Goal: Task Accomplishment & Management: Complete application form

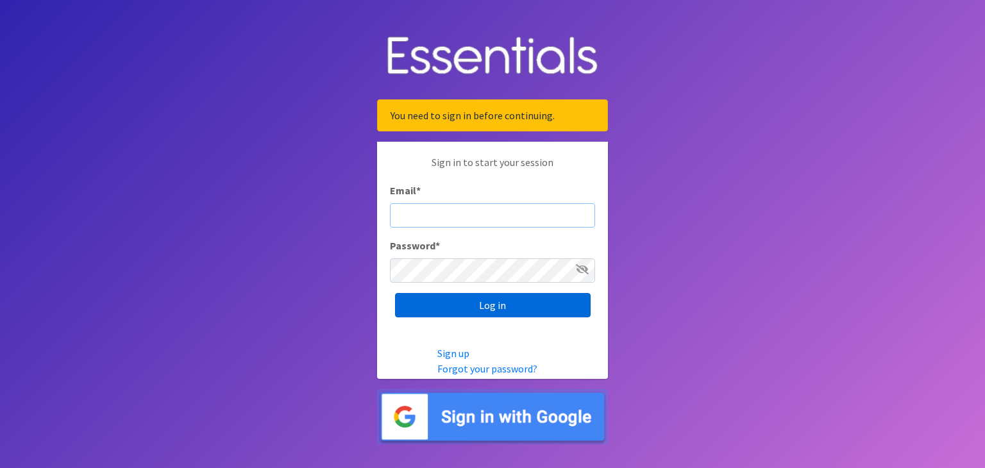
type input "[EMAIL_ADDRESS][DOMAIN_NAME]"
drag, startPoint x: 461, startPoint y: 301, endPoint x: 468, endPoint y: 292, distance: 11.4
click at [461, 301] on input "Log in" at bounding box center [493, 305] width 196 height 24
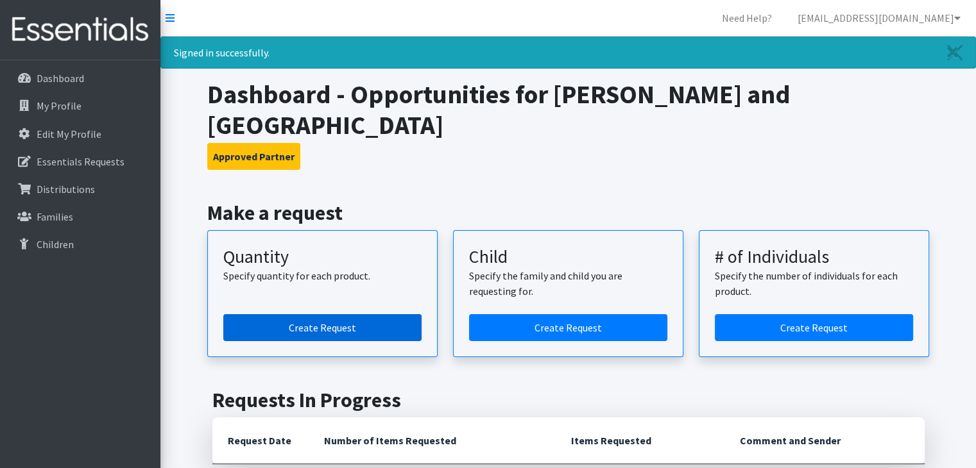
drag, startPoint x: 473, startPoint y: 146, endPoint x: 397, endPoint y: 329, distance: 197.9
drag, startPoint x: 397, startPoint y: 329, endPoint x: 314, endPoint y: 293, distance: 90.5
click at [308, 320] on article "Quantity Specify quantity for each product. Create Request" at bounding box center [322, 293] width 230 height 127
click at [317, 314] on link "Create Request" at bounding box center [322, 327] width 198 height 27
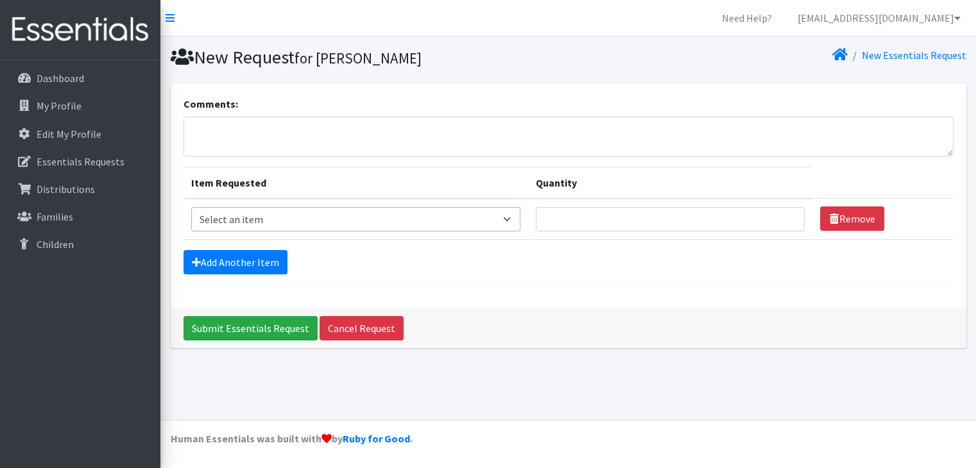
click at [315, 219] on select "Select an item Baby Formula Kids (Newborn) Kids (Preemie) Kids (Size 1) Kids (S…" at bounding box center [355, 219] width 329 height 24
click at [191, 207] on select "Select an item Baby Formula Kids (Newborn) Kids (Preemie) Kids (Size 1) Kids (S…" at bounding box center [355, 219] width 329 height 24
click at [278, 216] on select "Select an item Baby Formula Kids (Newborn) Kids (Preemie) Kids (Size 1) Kids (S…" at bounding box center [355, 219] width 329 height 24
select select "440"
click at [191, 207] on select "Select an item Baby Formula Kids (Newborn) Kids (Preemie) Kids (Size 1) Kids (S…" at bounding box center [355, 219] width 329 height 24
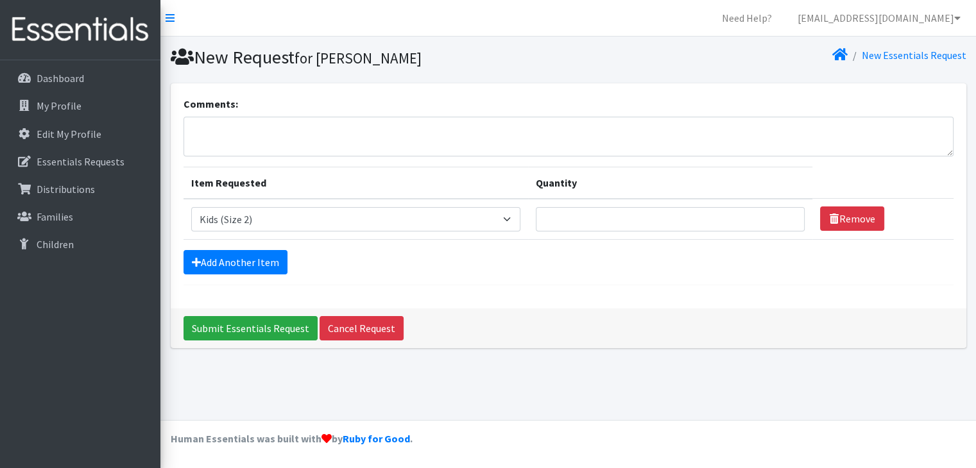
click at [619, 205] on td "Quantity" at bounding box center [670, 219] width 285 height 41
click at [617, 207] on input "Quantity" at bounding box center [670, 219] width 269 height 24
type input "25"
click at [278, 265] on link "Add Another Item" at bounding box center [235, 262] width 104 height 24
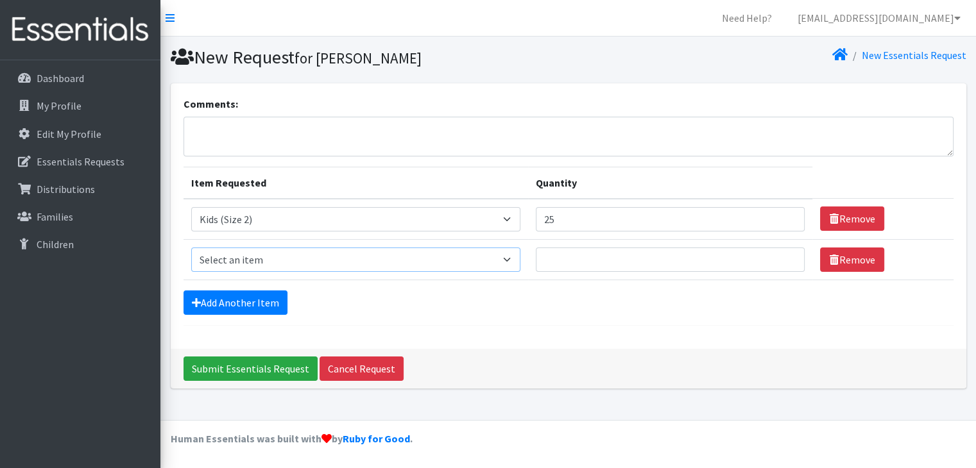
click at [259, 259] on select "Select an item Baby Formula Kids (Newborn) Kids (Preemie) Kids (Size 1) Kids (S…" at bounding box center [355, 260] width 329 height 24
select select "442"
click at [191, 248] on select "Select an item Baby Formula Kids (Newborn) Kids (Preemie) Kids (Size 1) Kids (S…" at bounding box center [355, 260] width 329 height 24
click at [590, 255] on input "Quantity" at bounding box center [670, 260] width 269 height 24
type input "75"
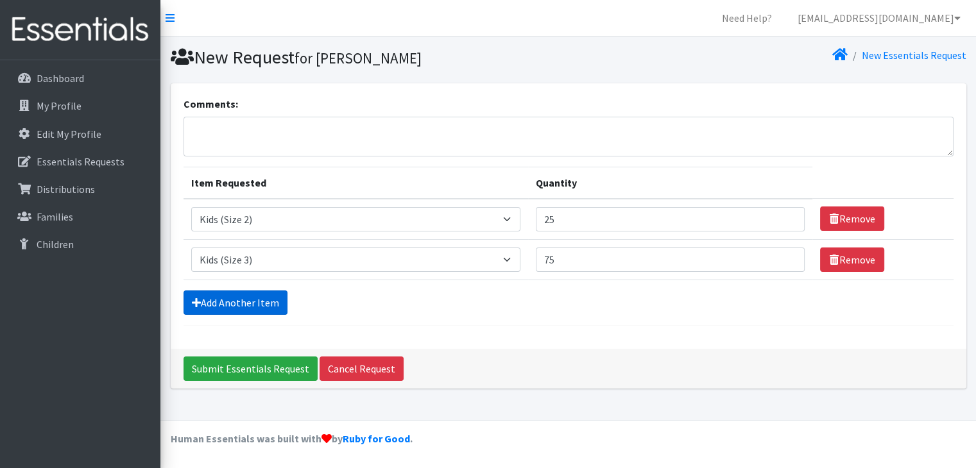
click at [257, 303] on link "Add Another Item" at bounding box center [235, 303] width 104 height 24
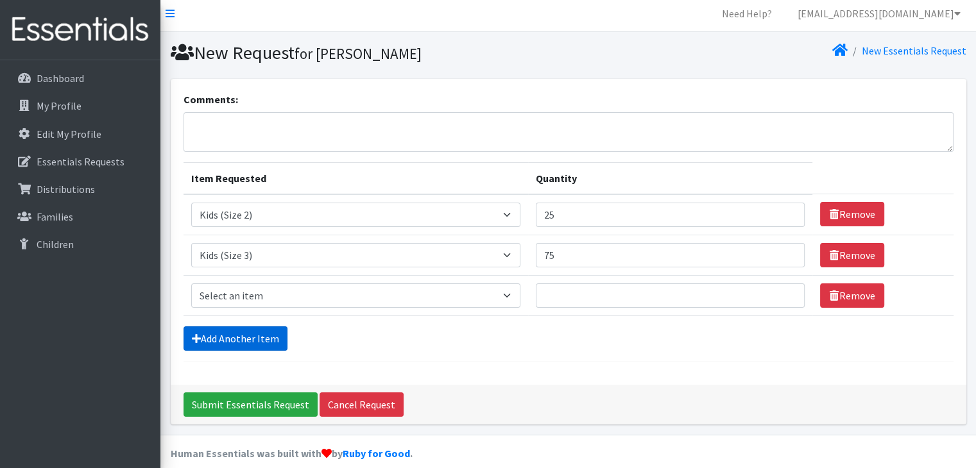
scroll to position [17, 0]
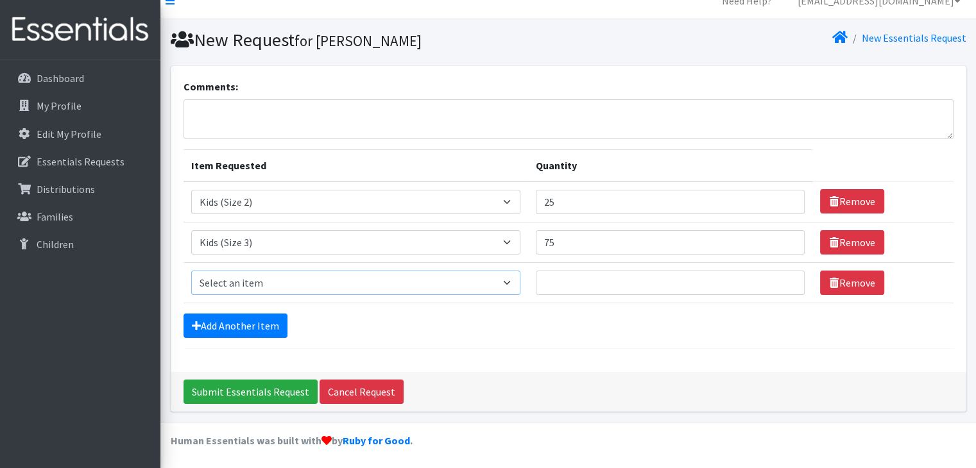
click at [246, 275] on select "Select an item Baby Formula Kids (Newborn) Kids (Preemie) Kids (Size 1) Kids (S…" at bounding box center [355, 283] width 329 height 24
select select "459"
click at [191, 271] on select "Select an item Baby Formula Kids (Newborn) Kids (Preemie) Kids (Size 1) Kids (S…" at bounding box center [355, 283] width 329 height 24
click at [582, 283] on input "Quantity" at bounding box center [670, 283] width 269 height 24
type input "175"
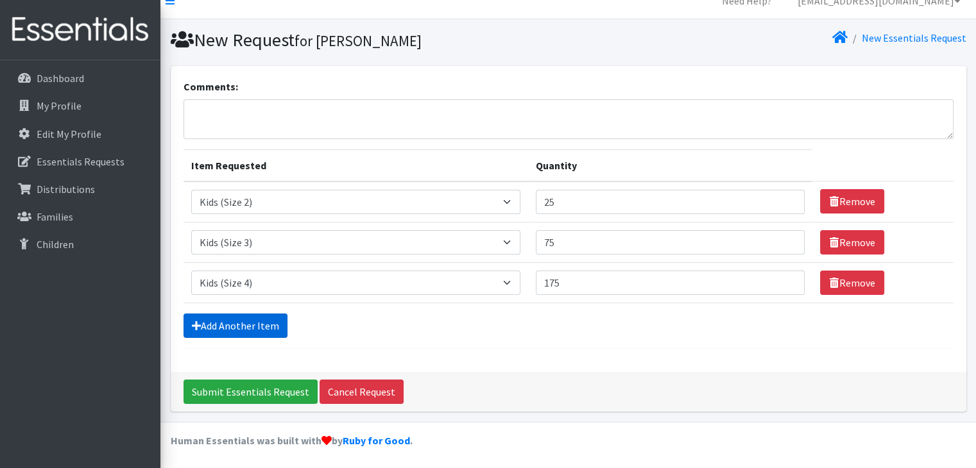
click at [198, 323] on icon at bounding box center [196, 326] width 9 height 10
click at [243, 324] on link "Add Another Item" at bounding box center [235, 326] width 104 height 24
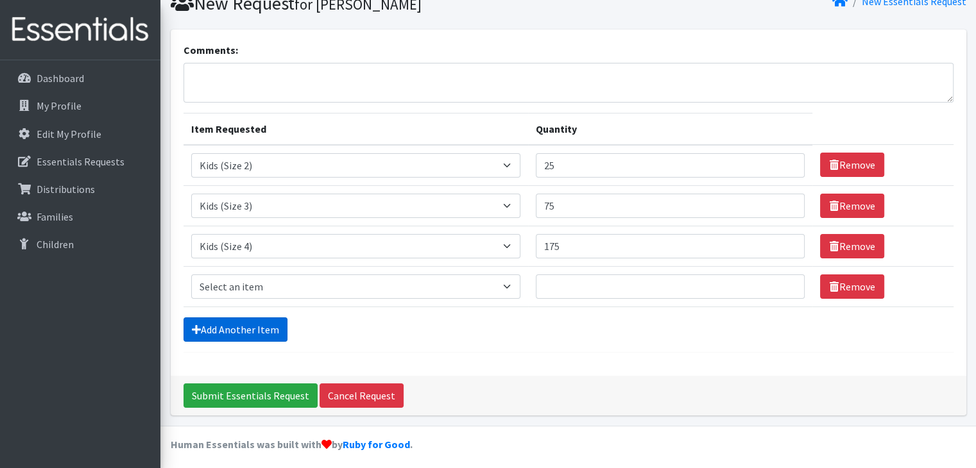
scroll to position [58, 0]
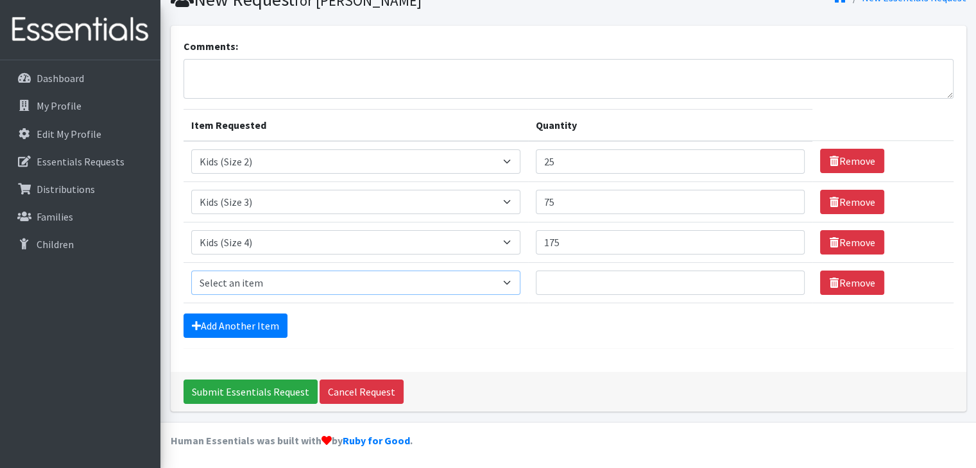
click at [247, 280] on select "Select an item Baby Formula Kids (Newborn) Kids (Preemie) Kids (Size 1) Kids (S…" at bounding box center [355, 283] width 329 height 24
select select "460"
click at [191, 271] on select "Select an item Baby Formula Kids (Newborn) Kids (Preemie) Kids (Size 1) Kids (S…" at bounding box center [355, 283] width 329 height 24
click at [552, 283] on input "Quantity" at bounding box center [670, 283] width 269 height 24
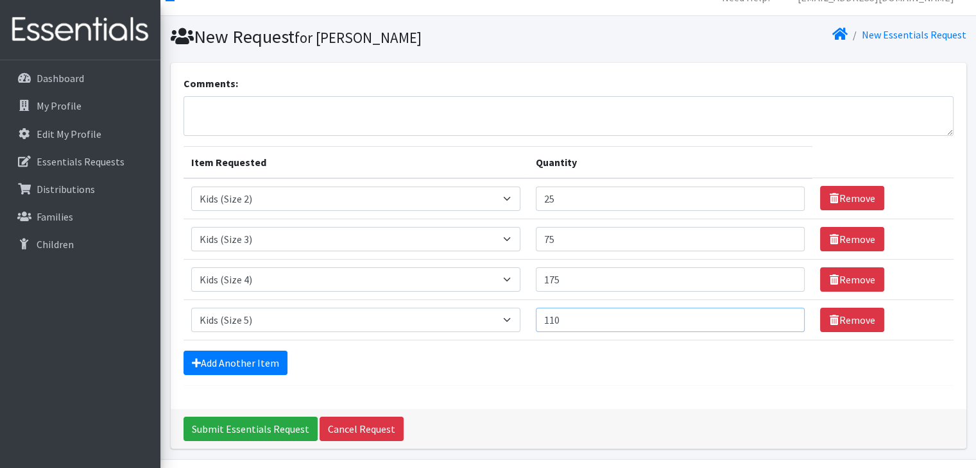
scroll to position [0, 0]
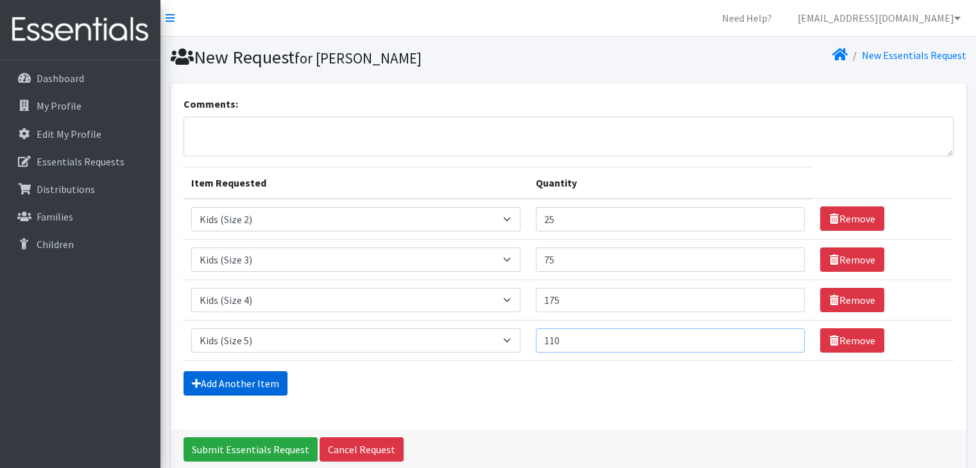
type input "110"
click at [239, 383] on link "Add Another Item" at bounding box center [235, 383] width 104 height 24
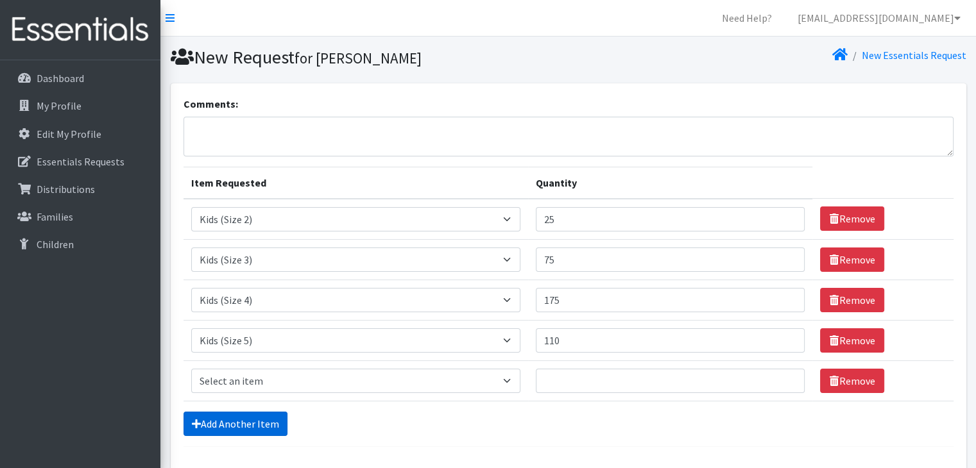
scroll to position [98, 0]
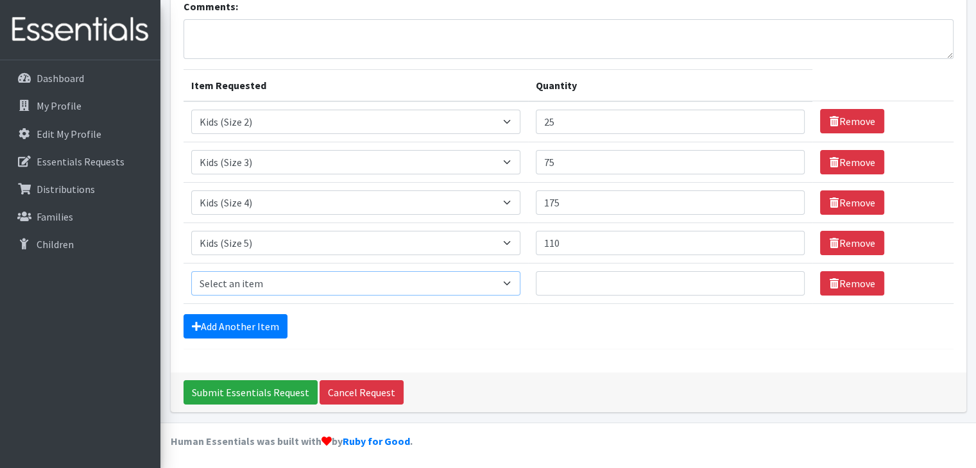
click at [252, 281] on select "Select an item Baby Formula Kids (Newborn) Kids (Preemie) Kids (Size 1) Kids (S…" at bounding box center [355, 283] width 329 height 24
select select "462"
click at [191, 271] on select "Select an item Baby Formula Kids (Newborn) Kids (Preemie) Kids (Size 1) Kids (S…" at bounding box center [355, 283] width 329 height 24
click at [556, 284] on input "Quantity" at bounding box center [670, 283] width 269 height 24
type input "625"
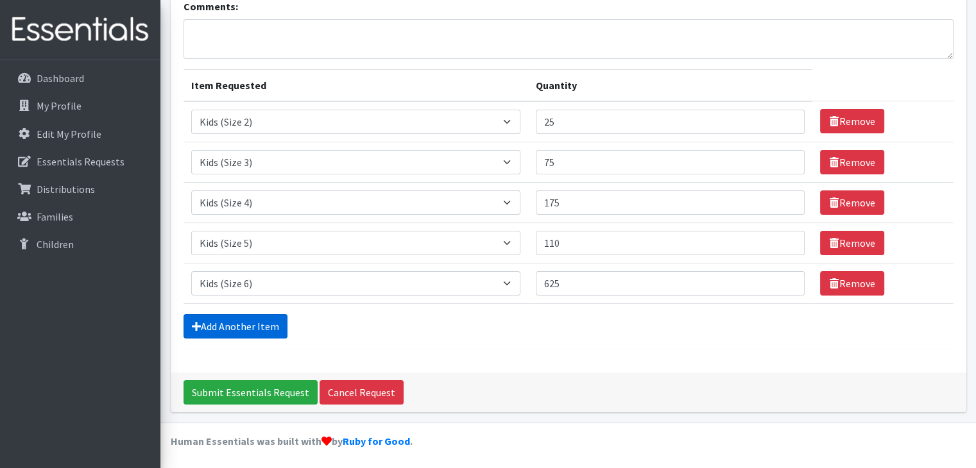
click at [261, 325] on link "Add Another Item" at bounding box center [235, 326] width 104 height 24
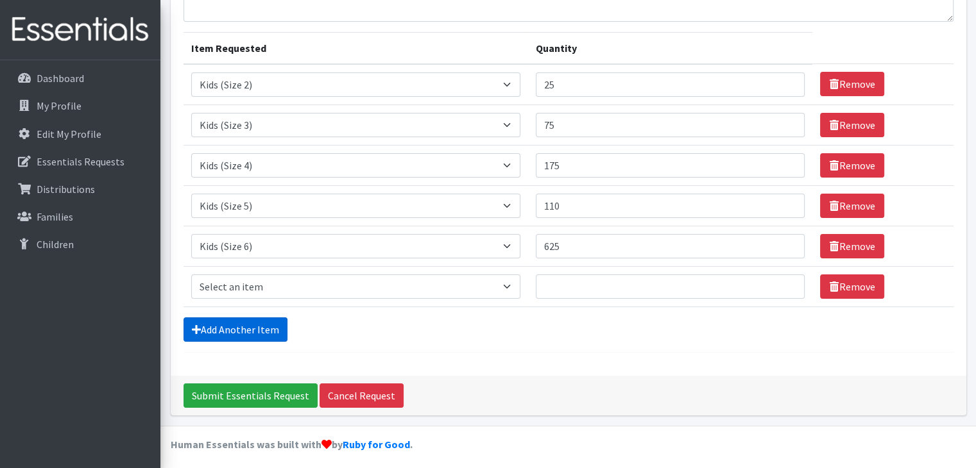
scroll to position [139, 0]
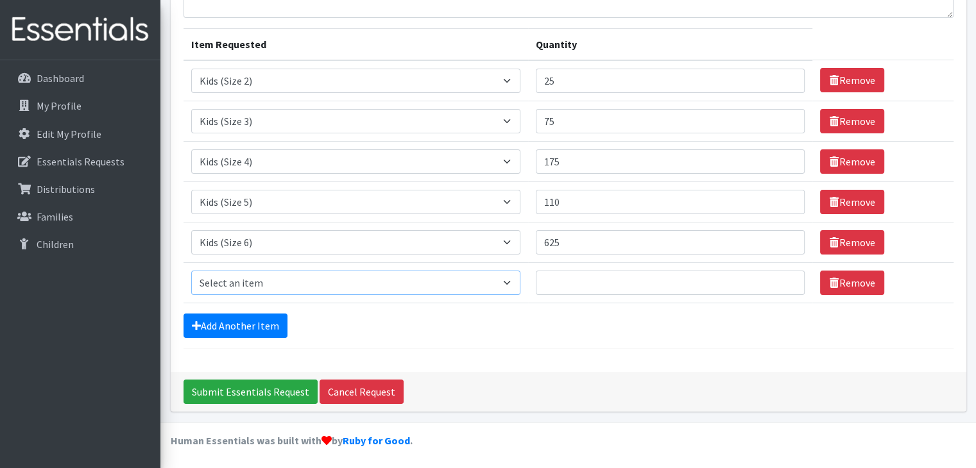
click at [254, 282] on select "Select an item Baby Formula Kids (Newborn) Kids (Preemie) Kids (Size 1) Kids (S…" at bounding box center [355, 283] width 329 height 24
select select "444"
click at [191, 271] on select "Select an item Baby Formula Kids (Newborn) Kids (Preemie) Kids (Size 1) Kids (S…" at bounding box center [355, 283] width 329 height 24
click at [584, 287] on input "Quantity" at bounding box center [670, 283] width 269 height 24
type input "100"
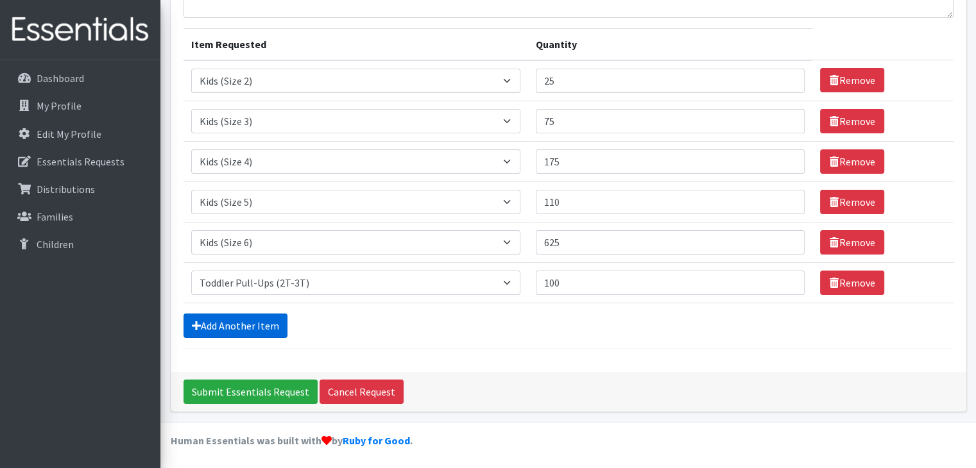
click at [238, 323] on link "Add Another Item" at bounding box center [235, 326] width 104 height 24
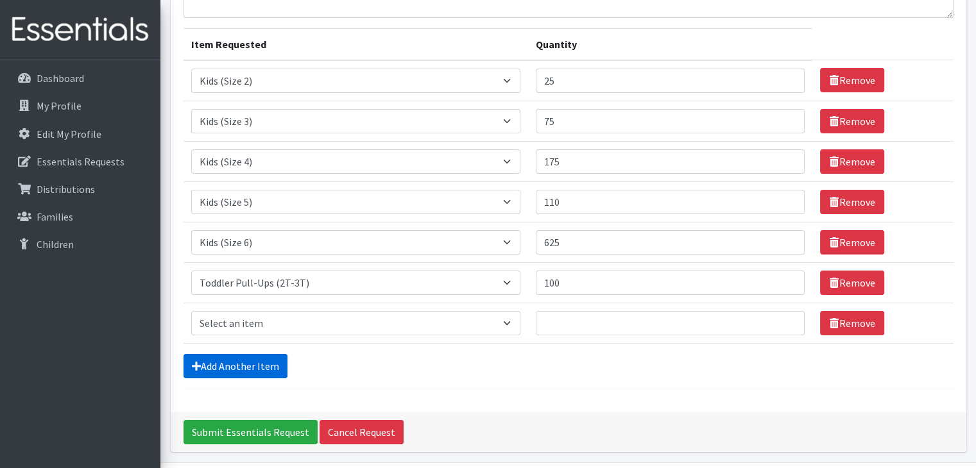
scroll to position [178, 0]
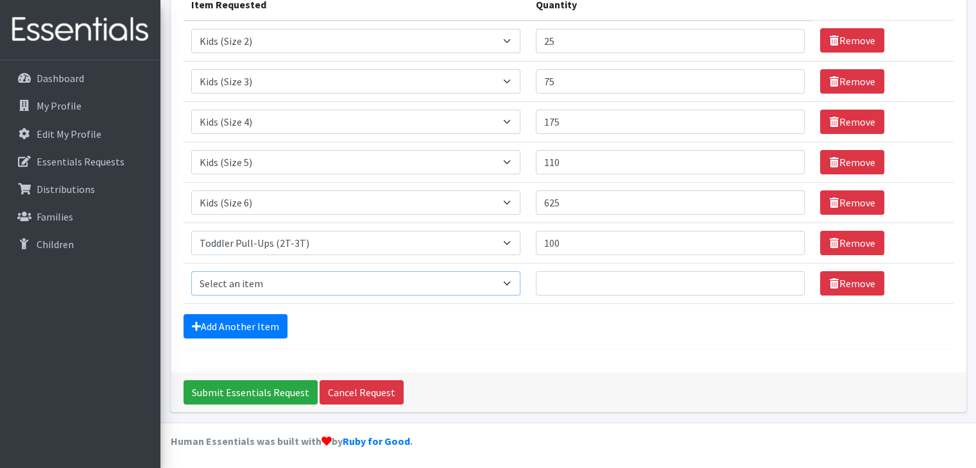
click at [264, 276] on select "Select an item Baby Formula Kids (Newborn) Kids (Preemie) Kids (Size 1) Kids (S…" at bounding box center [355, 283] width 329 height 24
select select "445"
click at [191, 271] on select "Select an item Baby Formula Kids (Newborn) Kids (Preemie) Kids (Size 1) Kids (S…" at bounding box center [355, 283] width 329 height 24
click at [565, 278] on input "Quantity" at bounding box center [670, 283] width 269 height 24
type input "100"
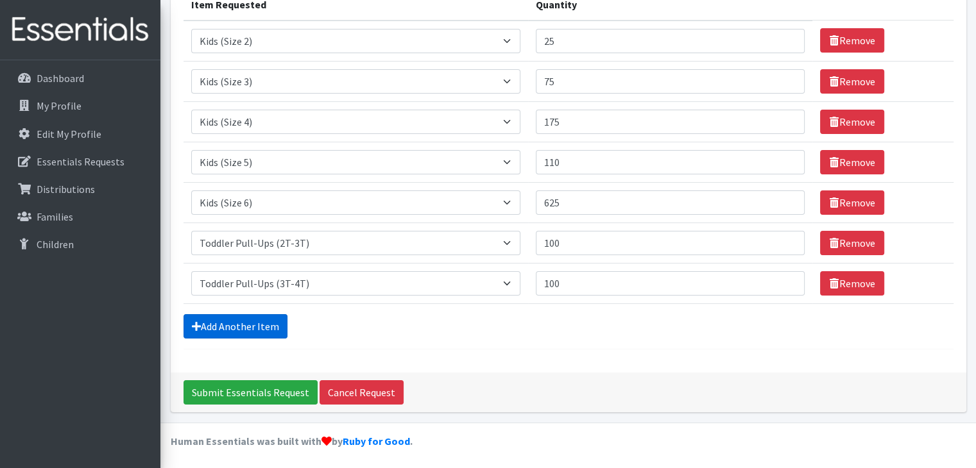
click at [254, 325] on link "Add Another Item" at bounding box center [235, 326] width 104 height 24
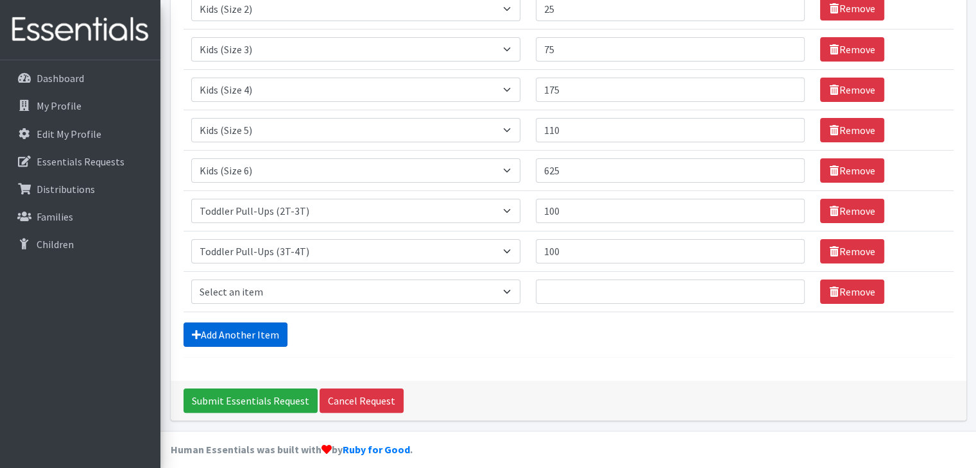
scroll to position [219, 0]
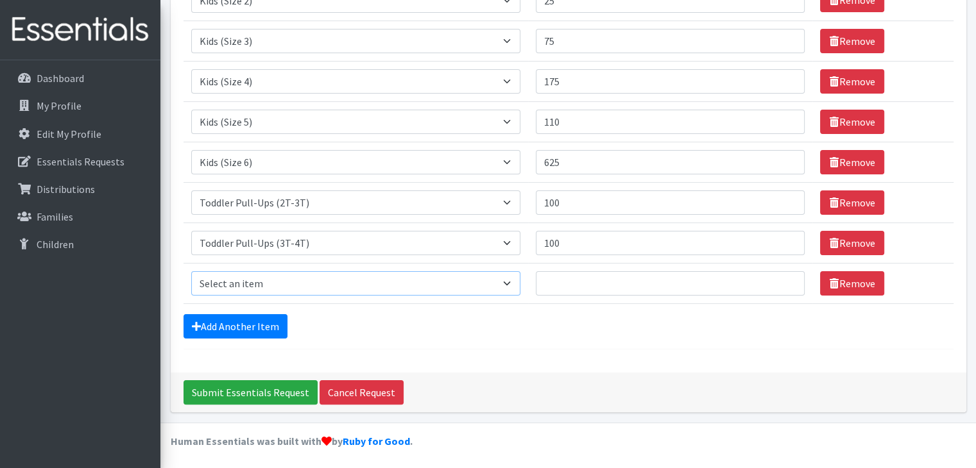
click at [293, 291] on select "Select an item Baby Formula Kids (Newborn) Kids (Preemie) Kids (Size 1) Kids (S…" at bounding box center [355, 283] width 329 height 24
select select "446"
click at [191, 271] on select "Select an item Baby Formula Kids (Newborn) Kids (Preemie) Kids (Size 1) Kids (S…" at bounding box center [355, 283] width 329 height 24
click at [598, 288] on input "Quantity" at bounding box center [670, 283] width 269 height 24
type input "100"
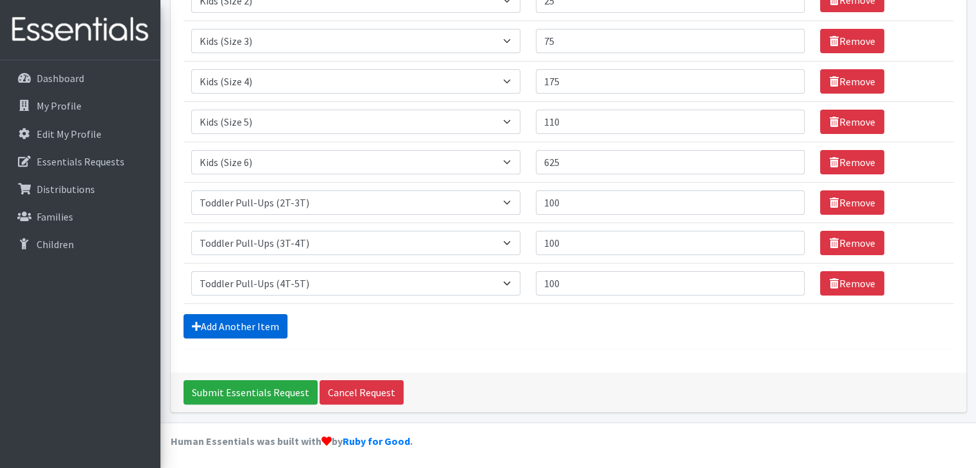
click at [277, 317] on link "Add Another Item" at bounding box center [235, 326] width 104 height 24
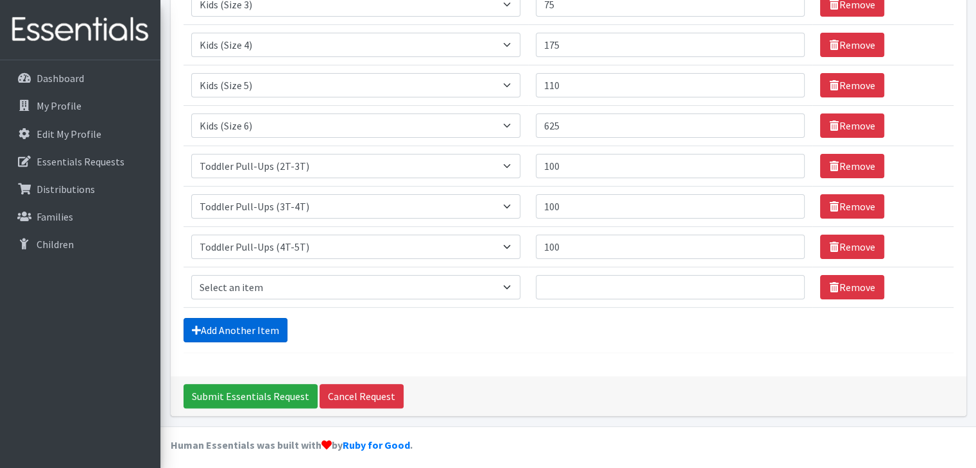
scroll to position [259, 0]
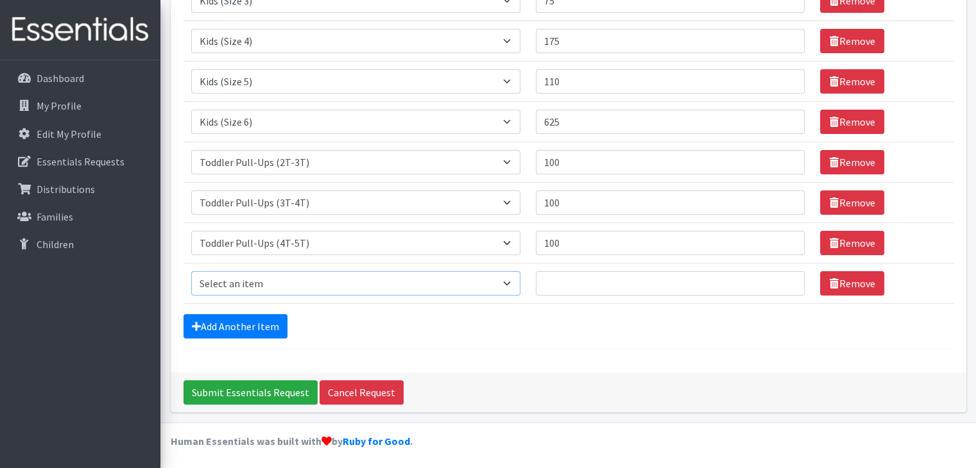
click at [268, 290] on select "Select an item Baby Formula Kids (Newborn) Kids (Preemie) Kids (Size 1) Kids (S…" at bounding box center [355, 283] width 329 height 24
select select "434"
click at [191, 271] on select "Select an item Baby Formula Kids (Newborn) Kids (Preemie) Kids (Size 1) Kids (S…" at bounding box center [355, 283] width 329 height 24
click at [609, 271] on input "Quantity" at bounding box center [670, 283] width 269 height 24
type input "50"
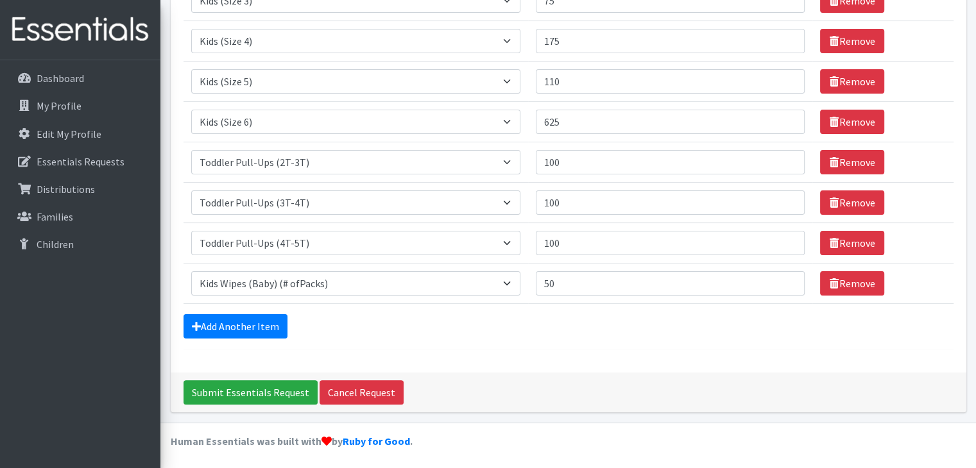
click at [565, 352] on div "Comments: Item Requested Quantity Item Requested Select an item Baby Formula Ki…" at bounding box center [569, 98] width 796 height 549
click at [259, 391] on input "Submit Essentials Request" at bounding box center [250, 392] width 134 height 24
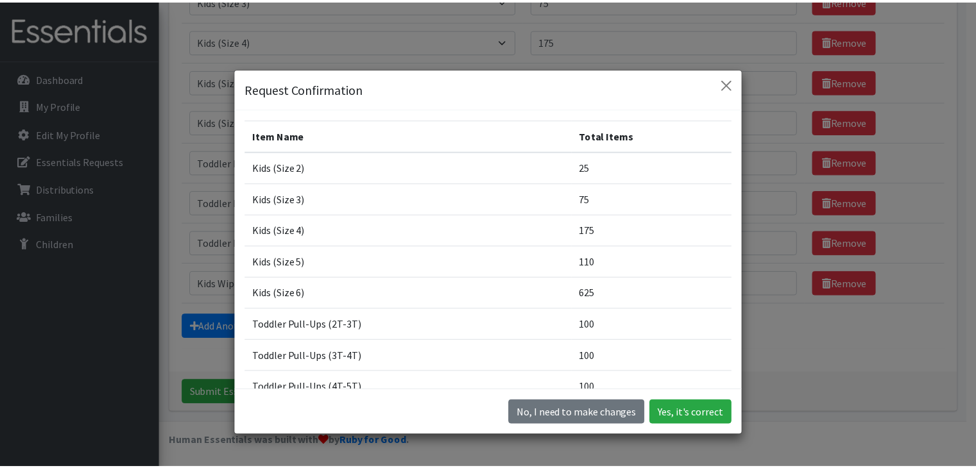
scroll to position [36, 0]
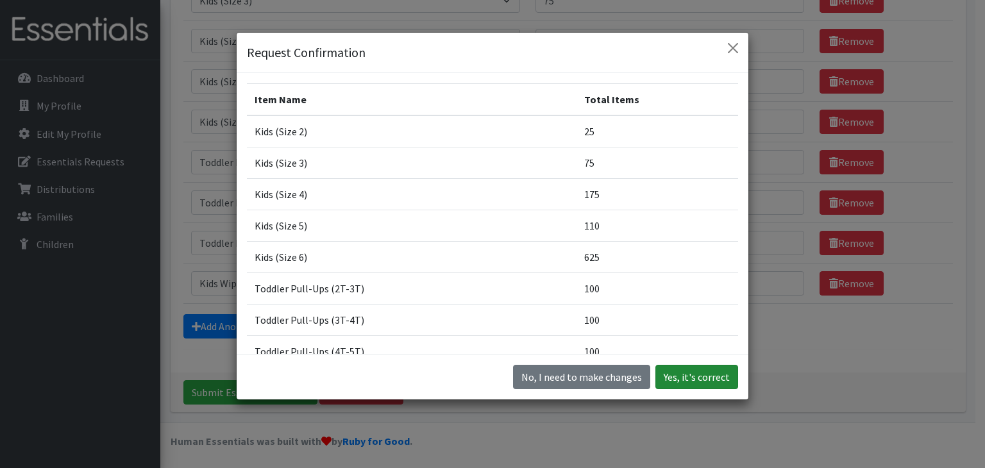
click at [685, 374] on button "Yes, it's correct" at bounding box center [697, 377] width 83 height 24
